Goal: Transaction & Acquisition: Purchase product/service

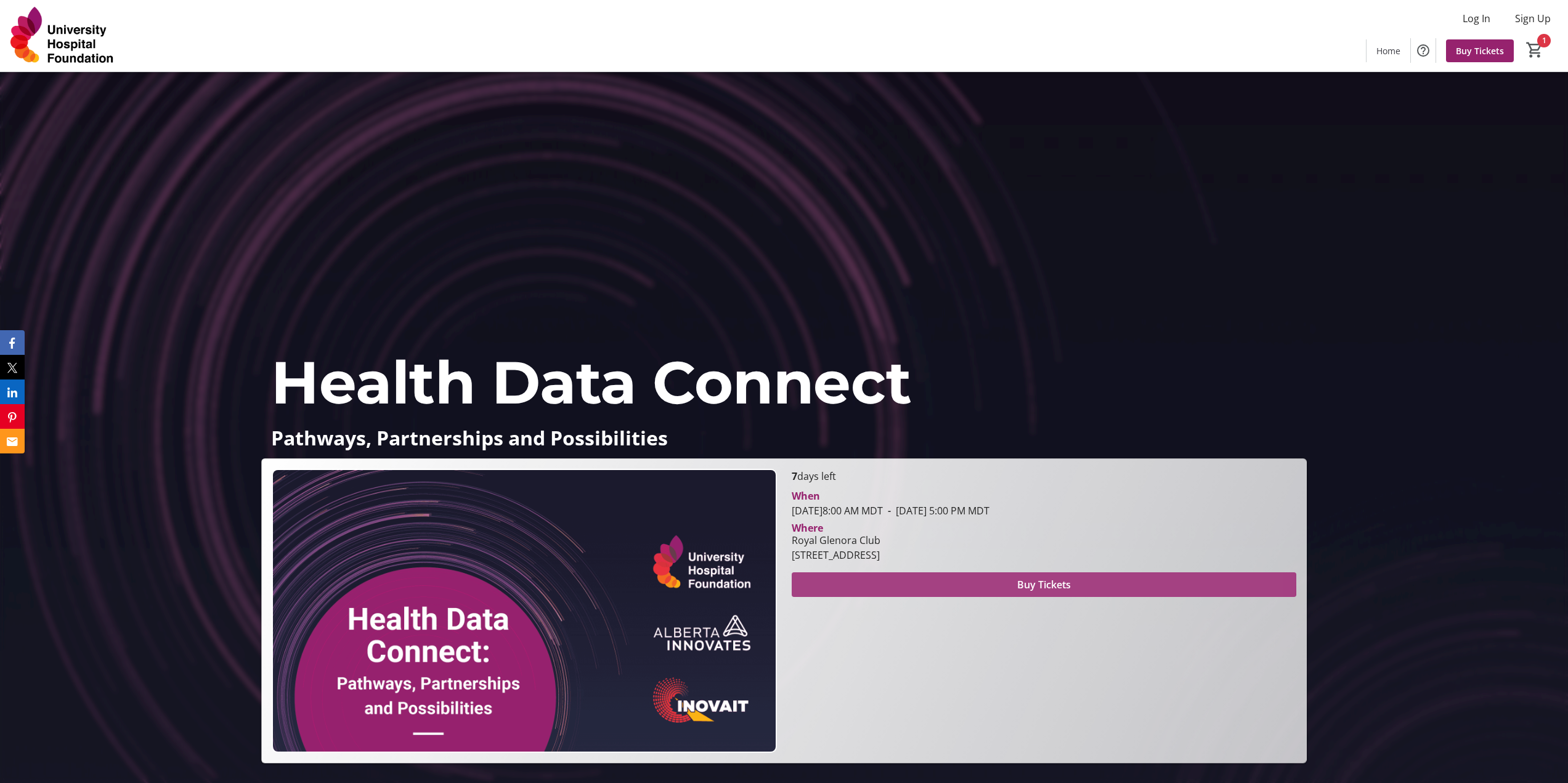
click at [657, 330] on span at bounding box center [1044, 585] width 504 height 29
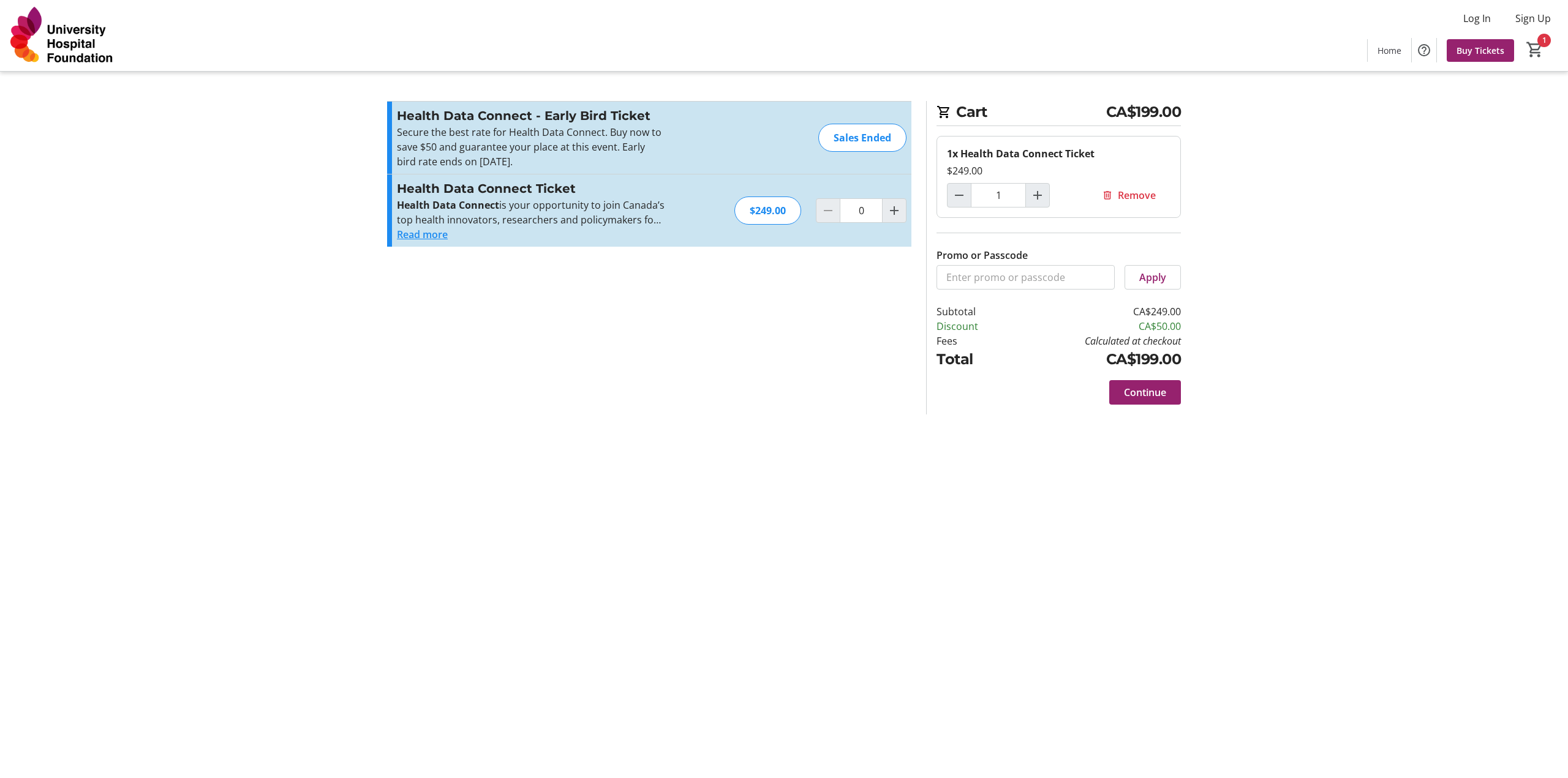
type input "1"
click at [653, 277] on input "Promo or Passcode" at bounding box center [1026, 277] width 178 height 24
paste input "CONNECTVIP"
type input "CONNECTVIP"
click at [653, 278] on button "Apply" at bounding box center [1152, 277] width 56 height 24
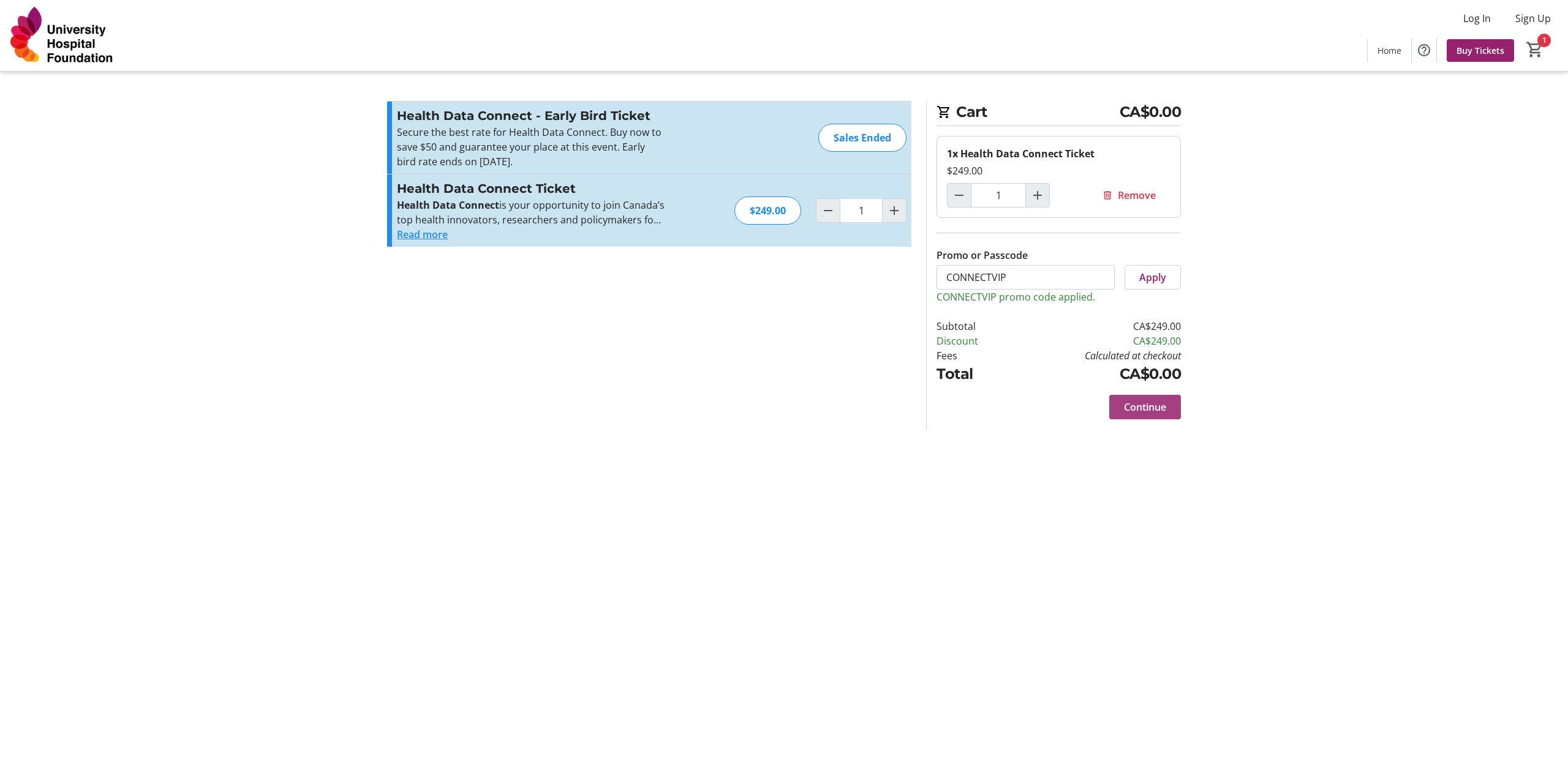
click at [653, 328] on span "Continue" at bounding box center [1145, 407] width 43 height 15
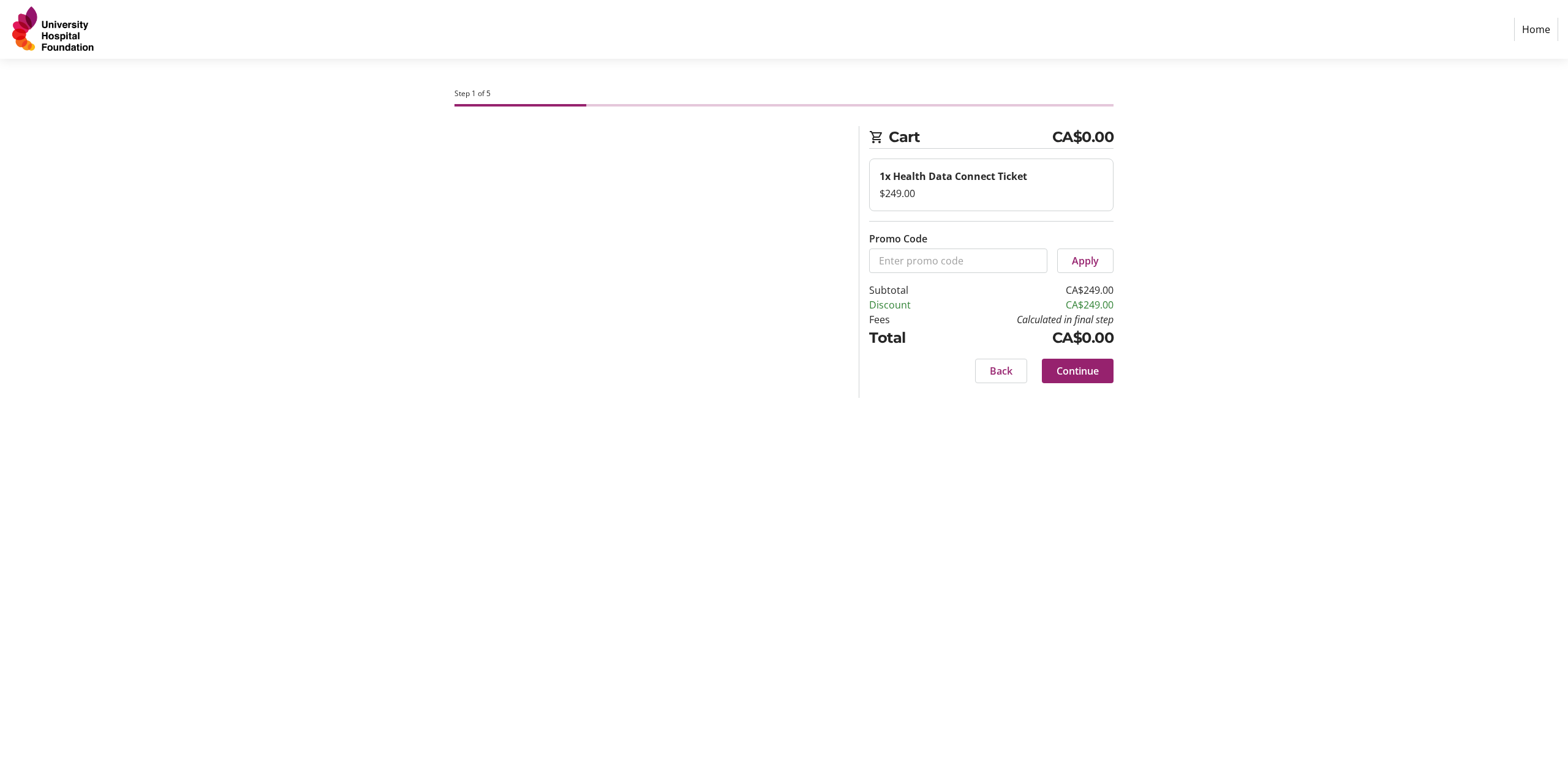
select select "CA"
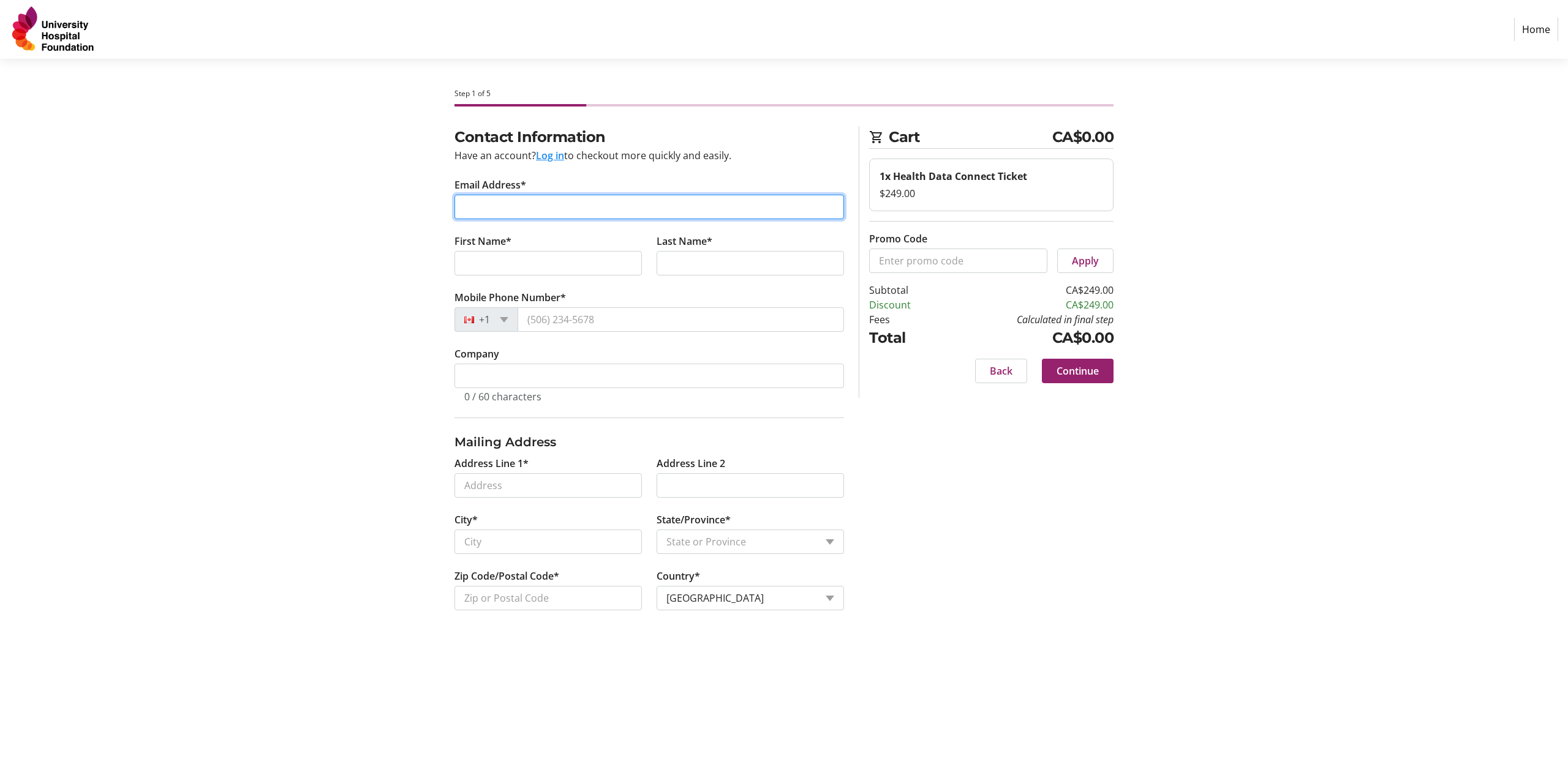
click at [608, 213] on input "Email Address*" at bounding box center [649, 207] width 389 height 24
type input "[DATE][EMAIL_ADDRESS][DOMAIN_NAME]"
type input "[DATE]"
type input "Mita"
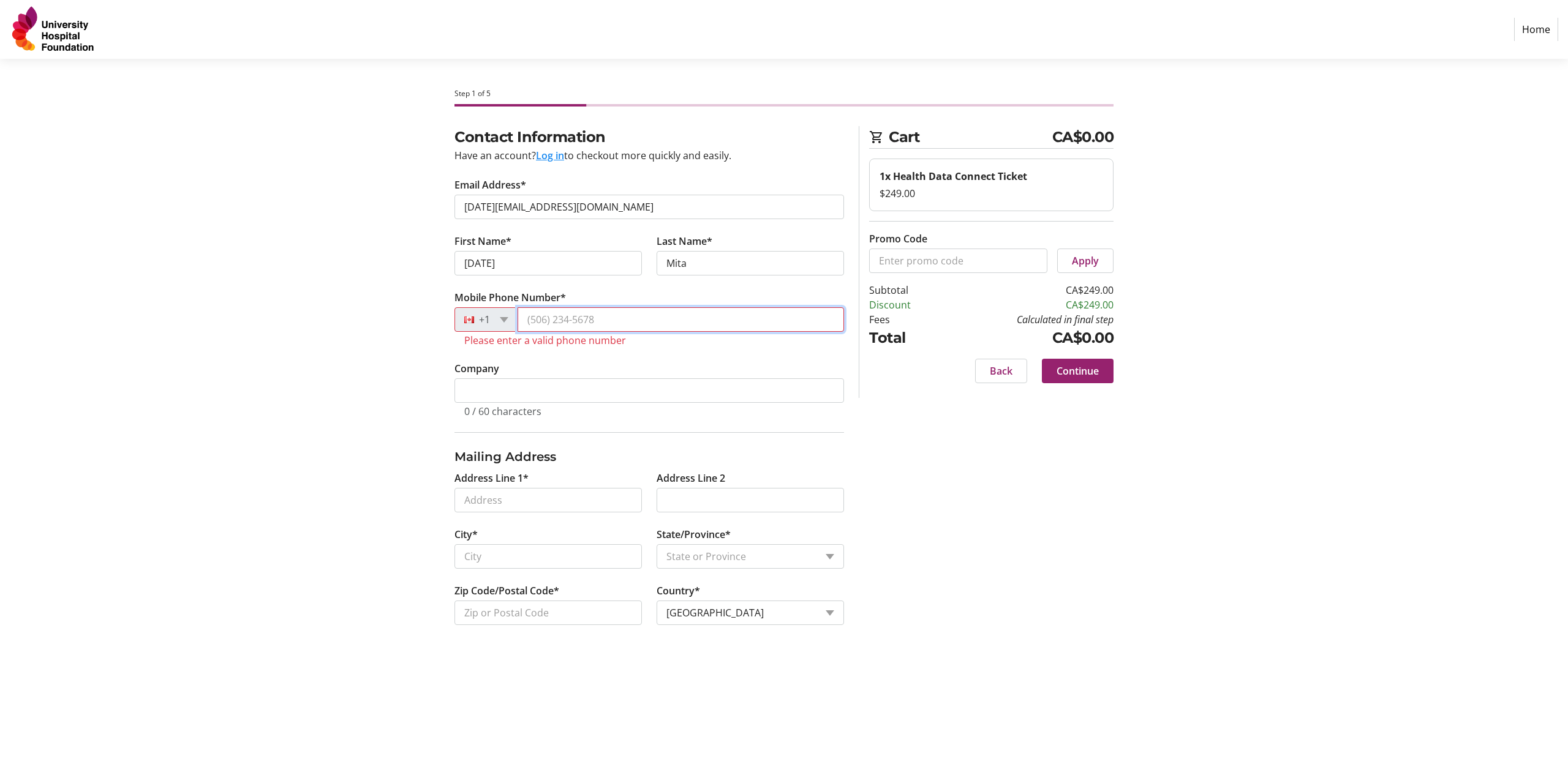
click at [651, 312] on input "Mobile Phone Number*" at bounding box center [680, 319] width 326 height 24
paste input "[PHONE_NUMBER]"
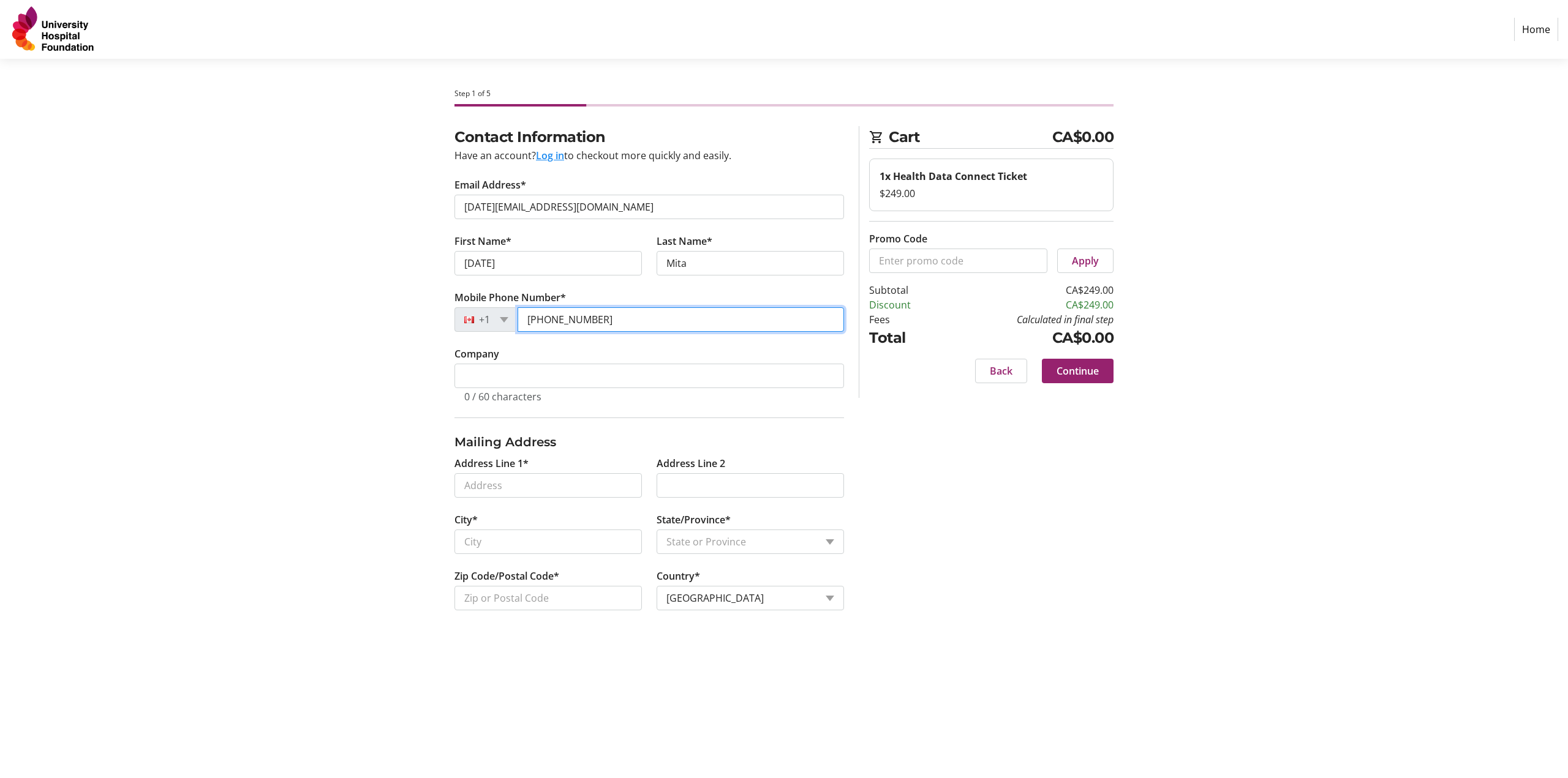
type input "[PHONE_NUMBER]"
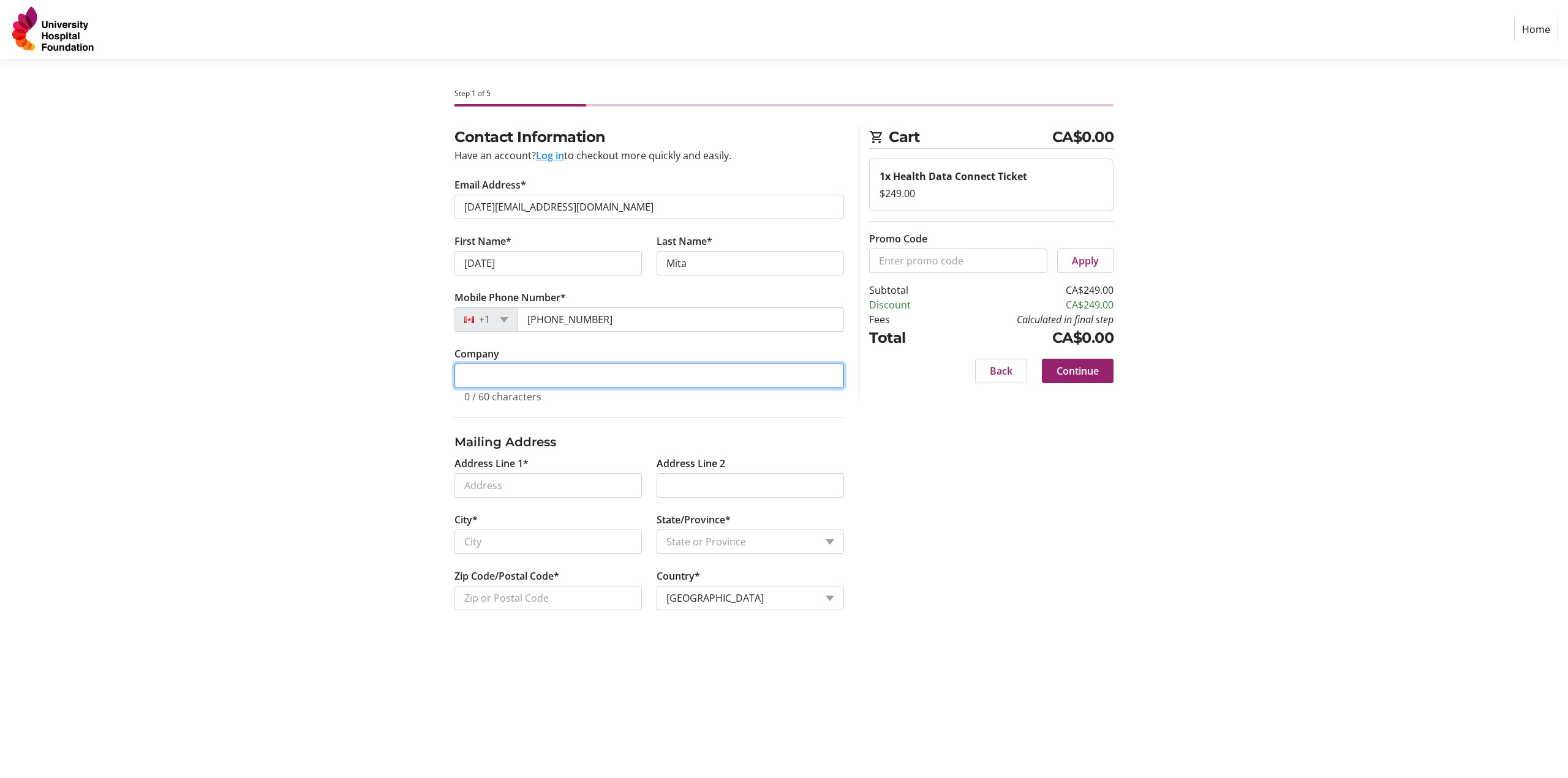
click at [490, 328] on input "Company" at bounding box center [649, 375] width 389 height 24
click at [482, 328] on input "Company" at bounding box center [649, 375] width 389 height 24
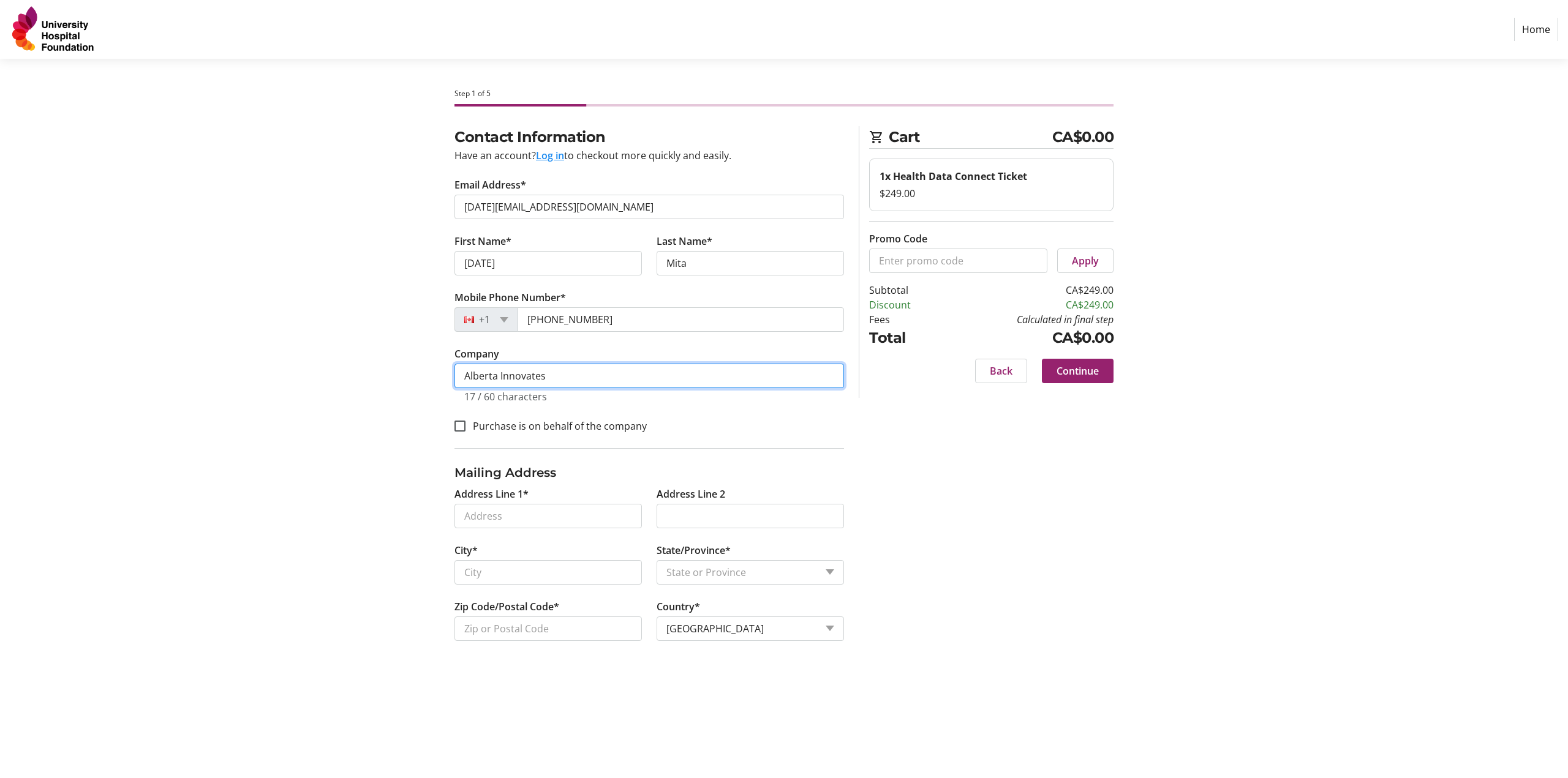
type input "Alberta Innovates"
click at [528, 328] on label "Purchase is on behalf of the company" at bounding box center [556, 426] width 181 height 15
click at [465, 328] on input "Purchase is on behalf of the company" at bounding box center [460, 426] width 11 height 11
click at [597, 328] on label "Purchase is on behalf of the company" at bounding box center [556, 426] width 181 height 15
click at [465, 328] on input "Purchase is on behalf of the company" at bounding box center [460, 426] width 11 height 11
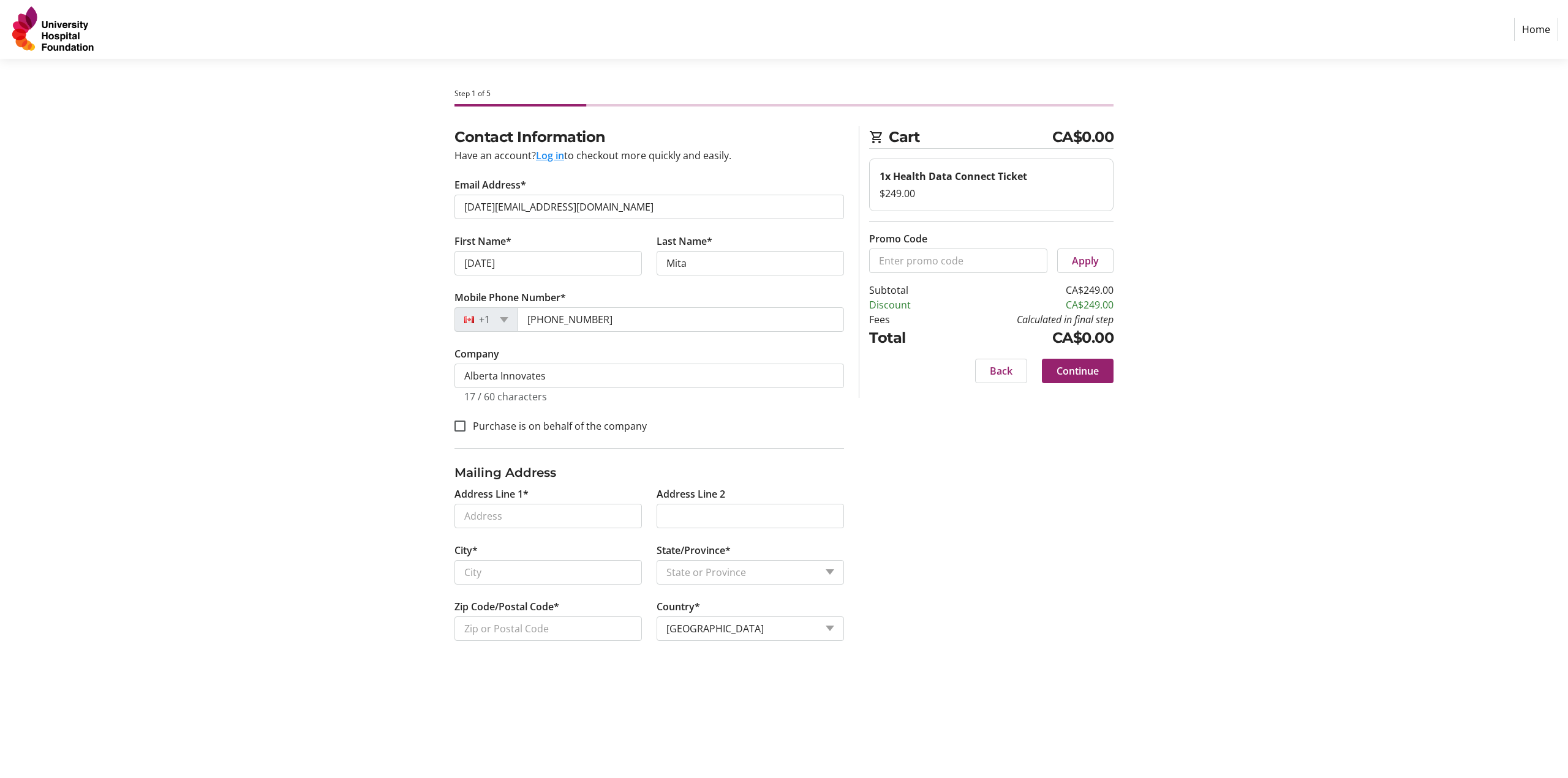
click at [531, 328] on label "Purchase is on behalf of the company" at bounding box center [556, 426] width 181 height 15
click at [465, 328] on input "Purchase is on behalf of the company" at bounding box center [460, 426] width 11 height 11
checkbox input "true"
click at [504, 328] on tr-form-field "Address Line 1*" at bounding box center [548, 515] width 202 height 56
click at [526, 328] on input "Address Line 1*" at bounding box center [548, 516] width 188 height 24
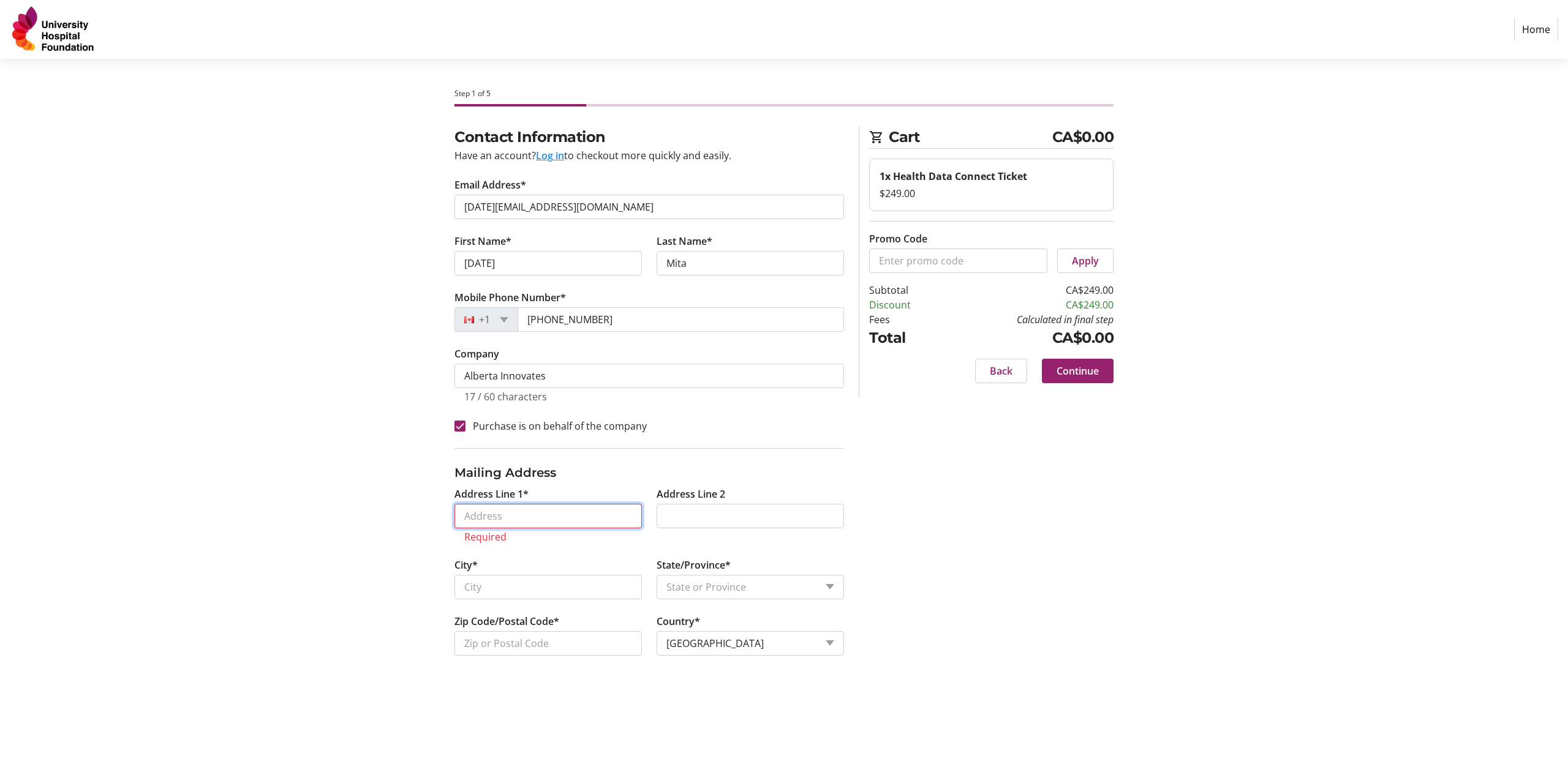
paste input "[STREET_ADDRESS][PERSON_NAME]"
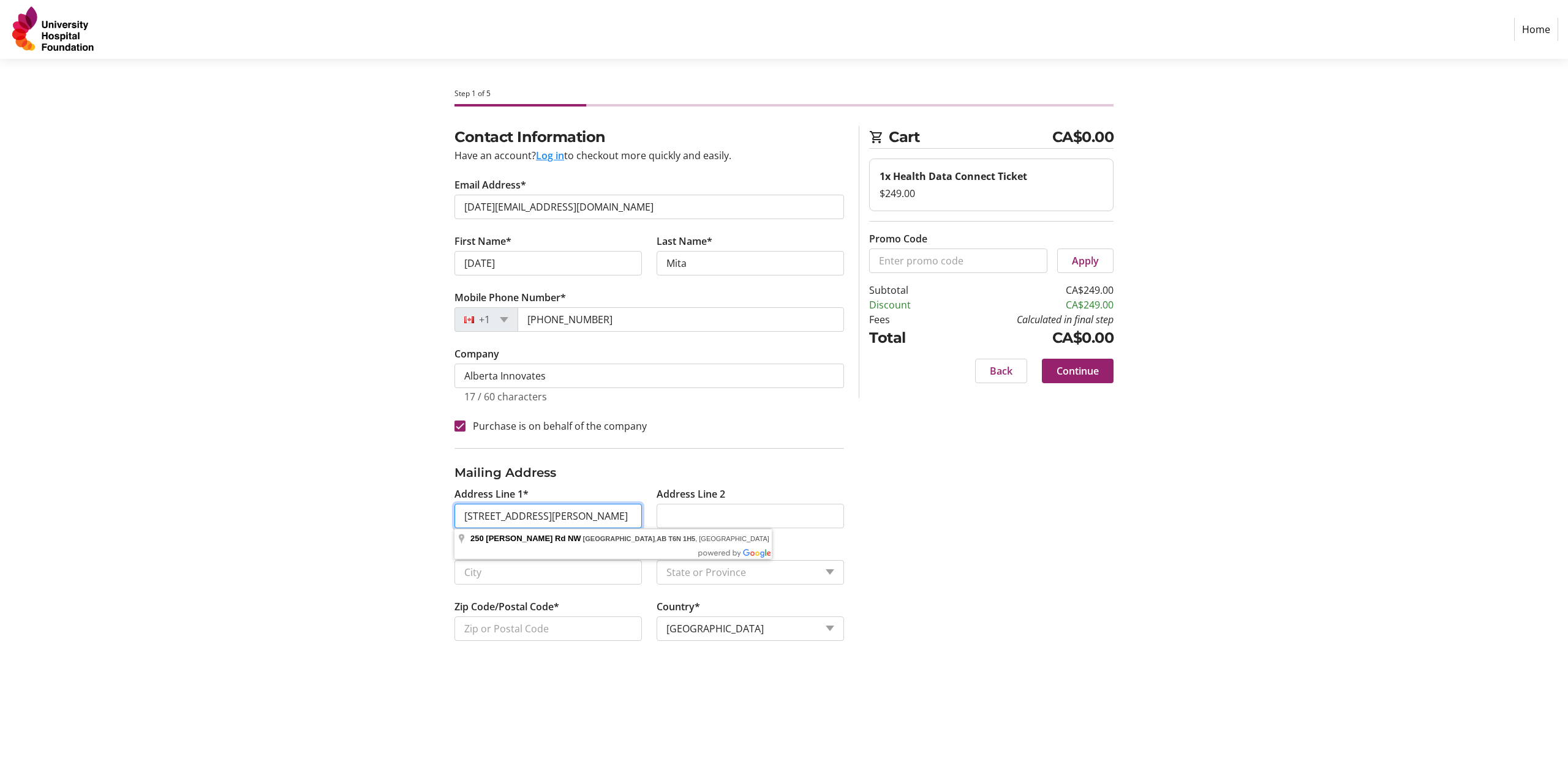
drag, startPoint x: 628, startPoint y: 516, endPoint x: 591, endPoint y: 524, distance: 37.9
click at [591, 328] on input "[STREET_ADDRESS][PERSON_NAME]" at bounding box center [548, 516] width 188 height 24
click at [628, 328] on input "[STREET_ADDRESS][PERSON_NAME]" at bounding box center [548, 516] width 188 height 24
drag, startPoint x: 631, startPoint y: 517, endPoint x: 594, endPoint y: 522, distance: 37.3
click at [594, 328] on input "[STREET_ADDRESS][PERSON_NAME]" at bounding box center [548, 516] width 188 height 24
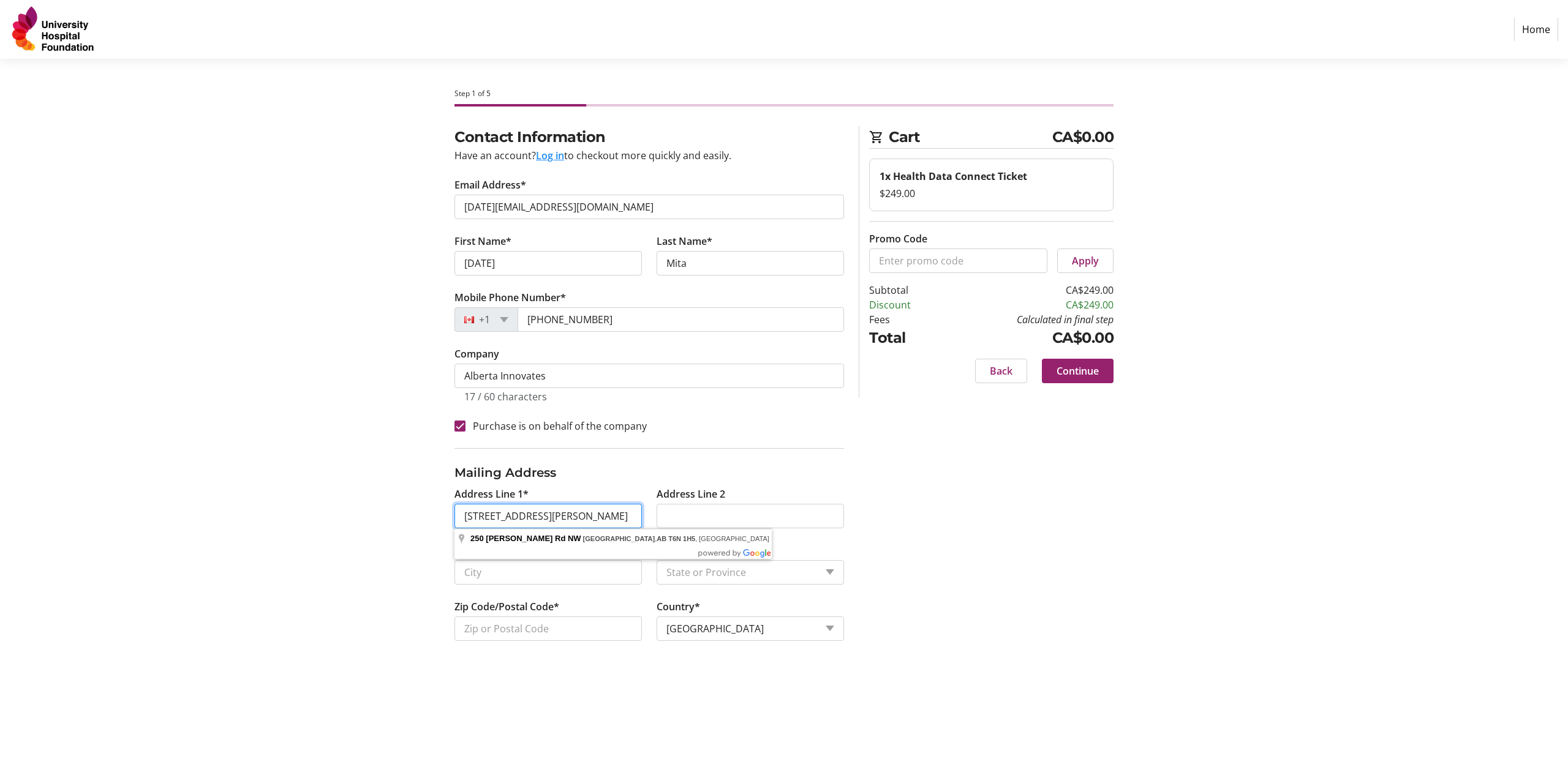
scroll to position [0, 2]
type input "[STREET_ADDRESS][PERSON_NAME]"
click at [534, 328] on input "Zip Code/Postal Code*" at bounding box center [548, 628] width 188 height 24
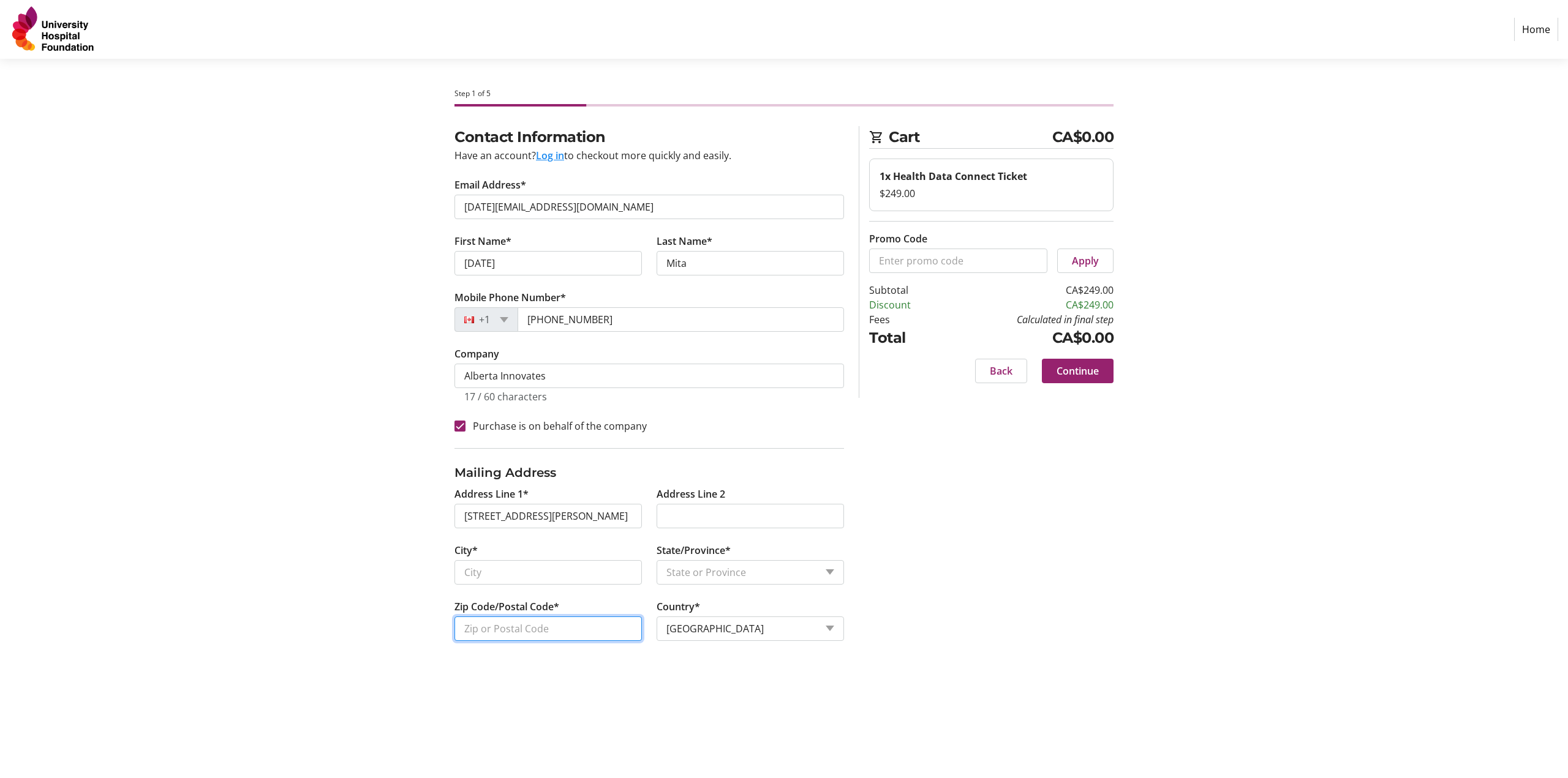
scroll to position [0, 0]
paste input "T6N 1H5"
type input "T6N 1H5"
click at [653, 328] on select "State or Province State or Province [GEOGRAPHIC_DATA] [GEOGRAPHIC_DATA] [GEOGRA…" at bounding box center [750, 572] width 188 height 24
select select "AB"
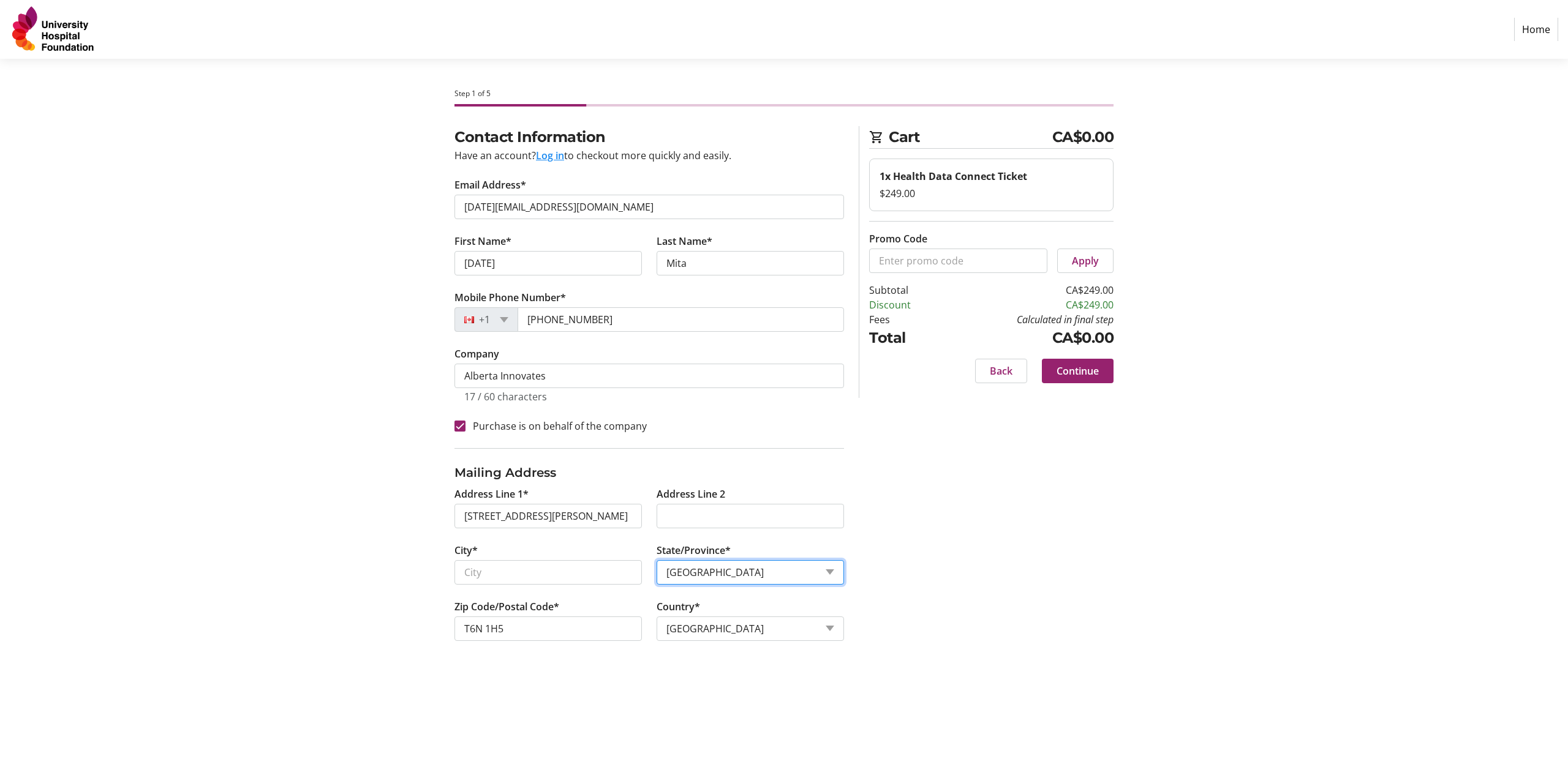
click at [653, 328] on select "State or Province State or Province [GEOGRAPHIC_DATA] [GEOGRAPHIC_DATA] [GEOGRA…" at bounding box center [750, 572] width 188 height 24
click at [564, 328] on input "City*" at bounding box center [548, 572] width 188 height 24
type input "[GEOGRAPHIC_DATA]"
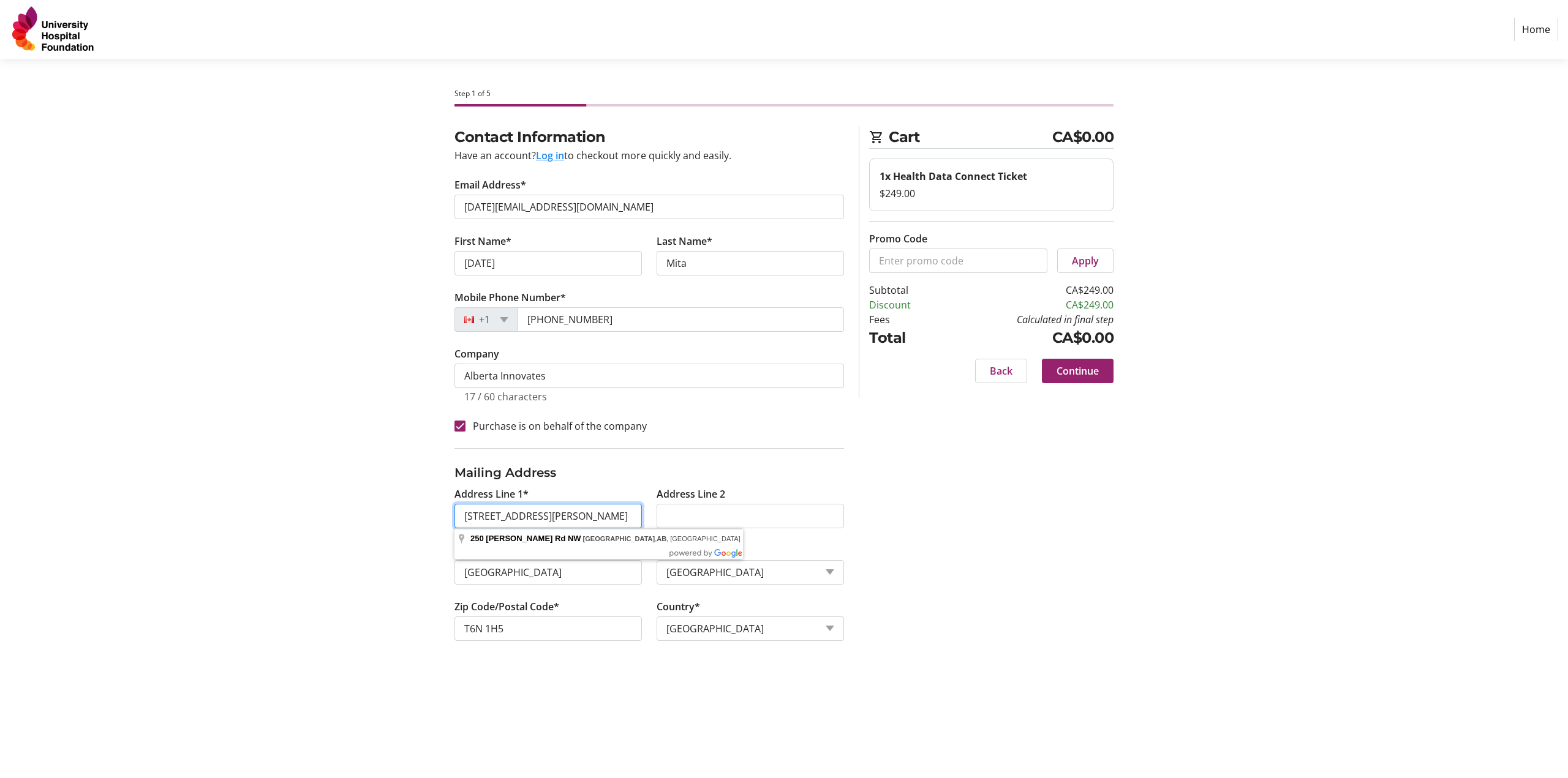
scroll to position [0, 2]
drag, startPoint x: 557, startPoint y: 519, endPoint x: 721, endPoint y: 512, distance: 164.1
click at [653, 328] on div "Address Line 1* [STREET_ADDRESS][PERSON_NAME], [GEOGRAPHIC_DATA] Address Line 2…" at bounding box center [649, 571] width 404 height 169
type input "[STREET_ADDRESS][PERSON_NAME]"
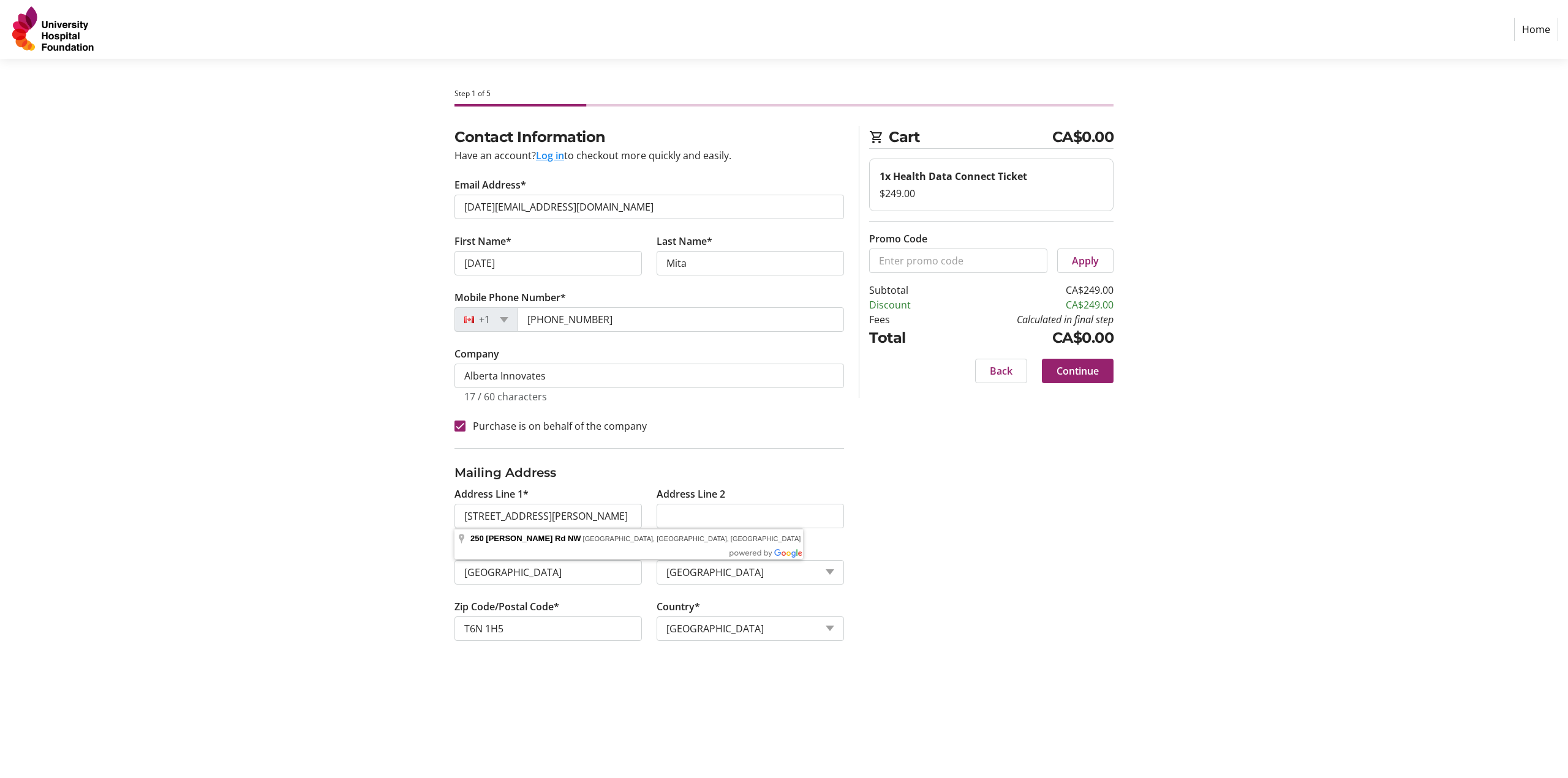
click at [653, 328] on div "Contact Information Have an account? Log in to checkout more quickly and easily…" at bounding box center [784, 398] width 808 height 545
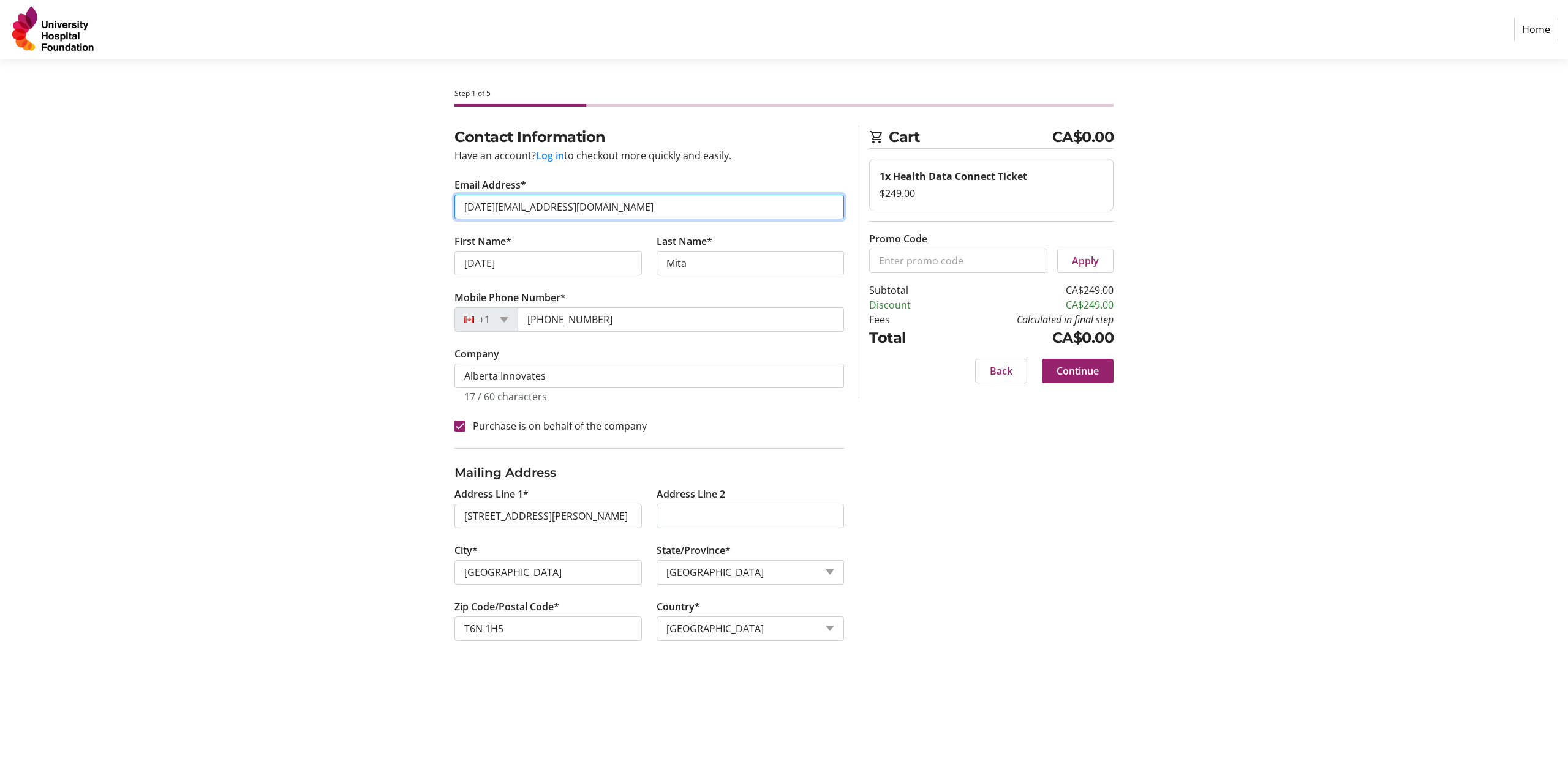
click at [463, 207] on input "[DATE][EMAIL_ADDRESS][DOMAIN_NAME]" at bounding box center [649, 207] width 389 height 24
click at [653, 328] on span "Continue" at bounding box center [1078, 370] width 43 height 15
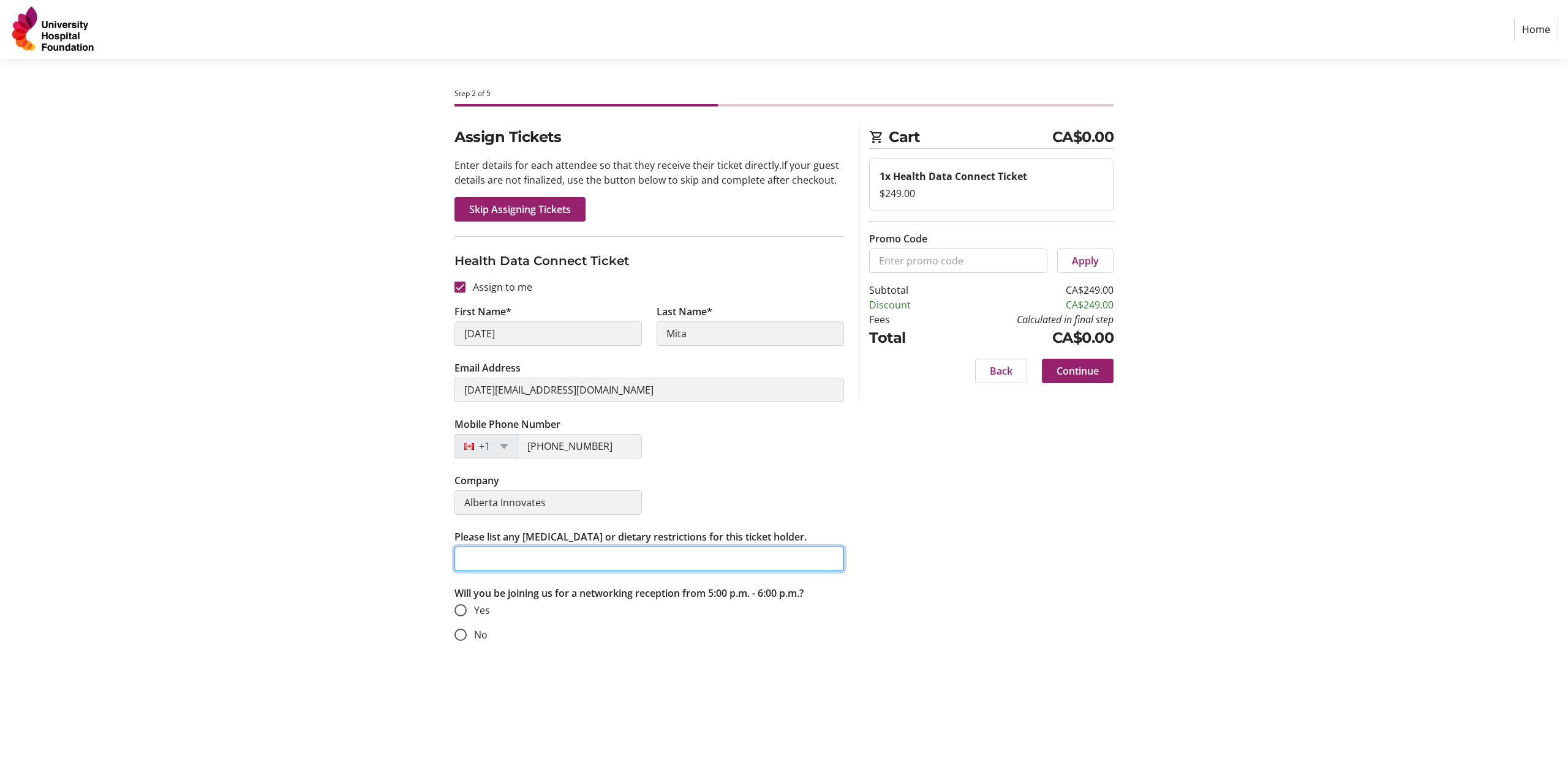
click at [508, 328] on input "Please list any [MEDICAL_DATA] or dietary restrictions for this ticket holder." at bounding box center [649, 559] width 389 height 24
type input "N/A"
click at [467, 328] on div at bounding box center [460, 635] width 29 height 29
radio input "true"
click at [653, 328] on span "Continue" at bounding box center [1078, 370] width 43 height 15
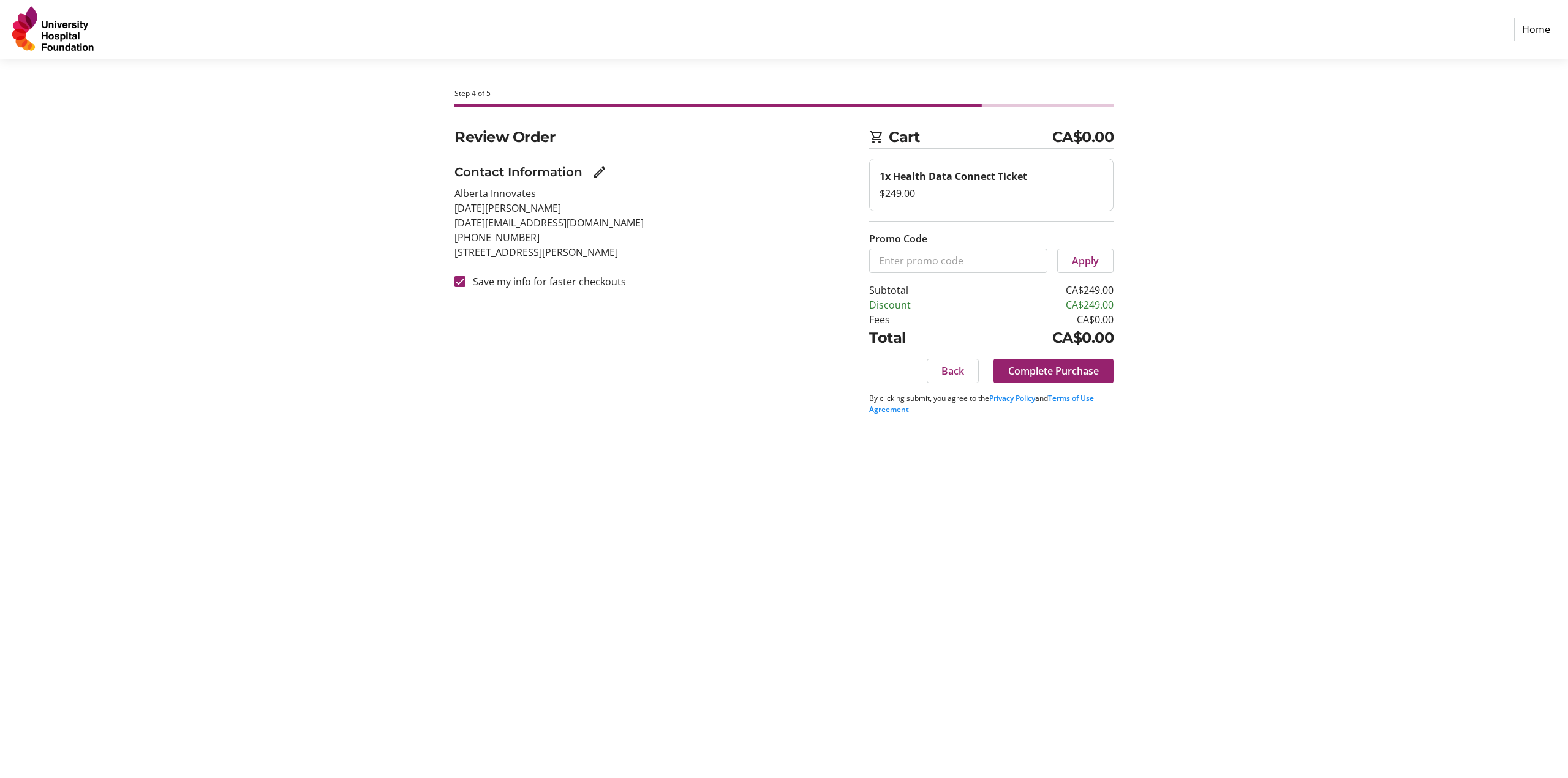
click at [653, 328] on span "Complete Purchase" at bounding box center [1053, 370] width 91 height 15
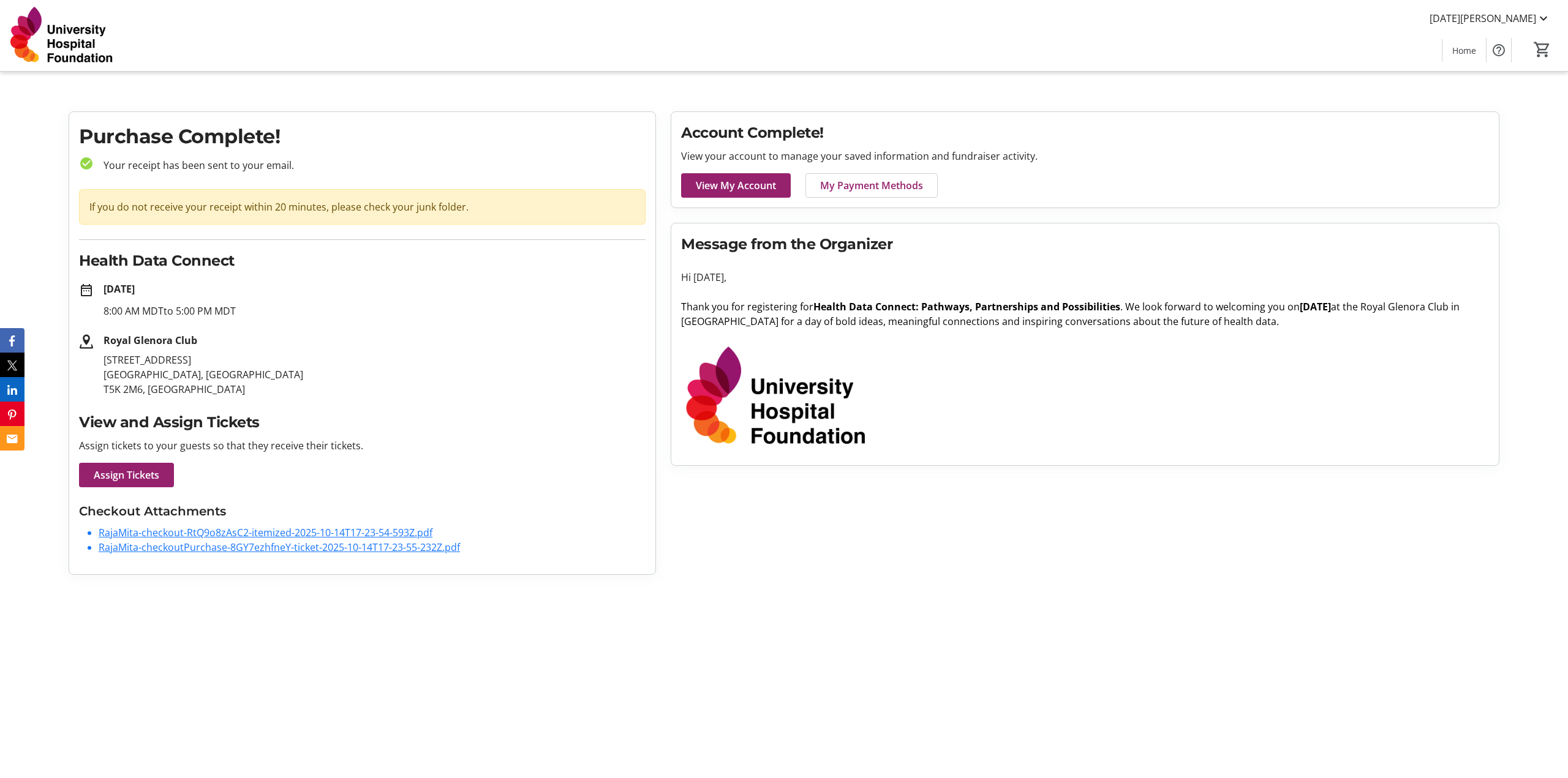
drag, startPoint x: 920, startPoint y: 642, endPoint x: 929, endPoint y: 628, distance: 16.6
click at [653, 328] on html "[DATE][PERSON_NAME] Home 0 Home Purchase Complete! check_circle Your receipt ha…" at bounding box center [784, 292] width 1568 height 585
